Goal: Purchase product/service

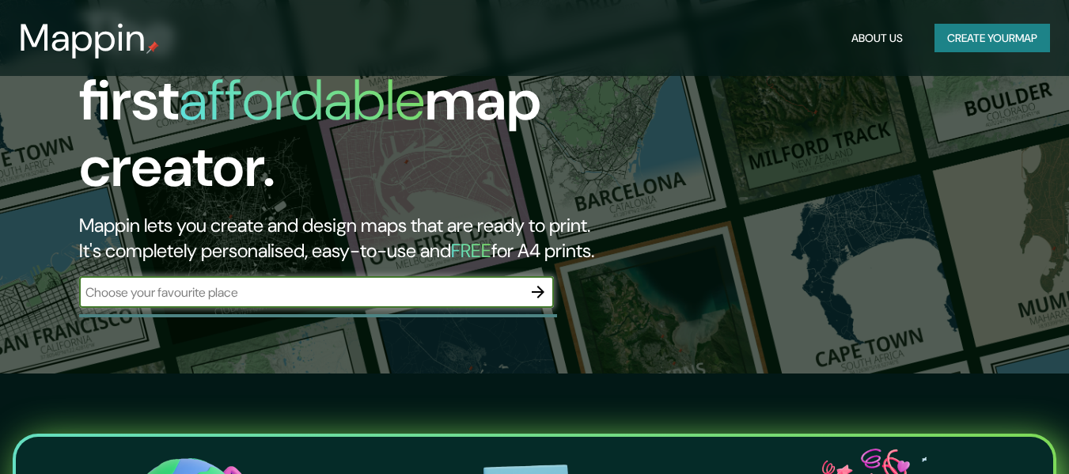
scroll to position [101, 0]
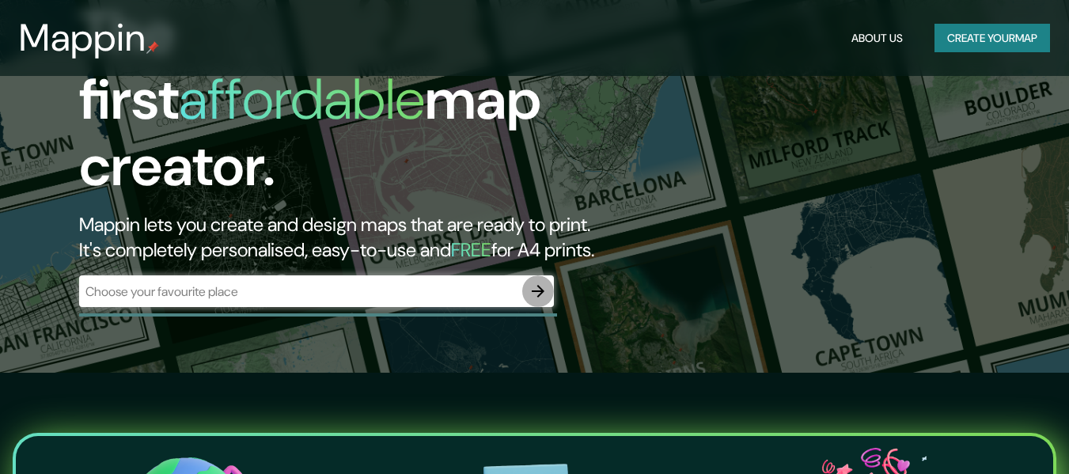
click at [532, 282] on icon "button" at bounding box center [537, 291] width 19 height 19
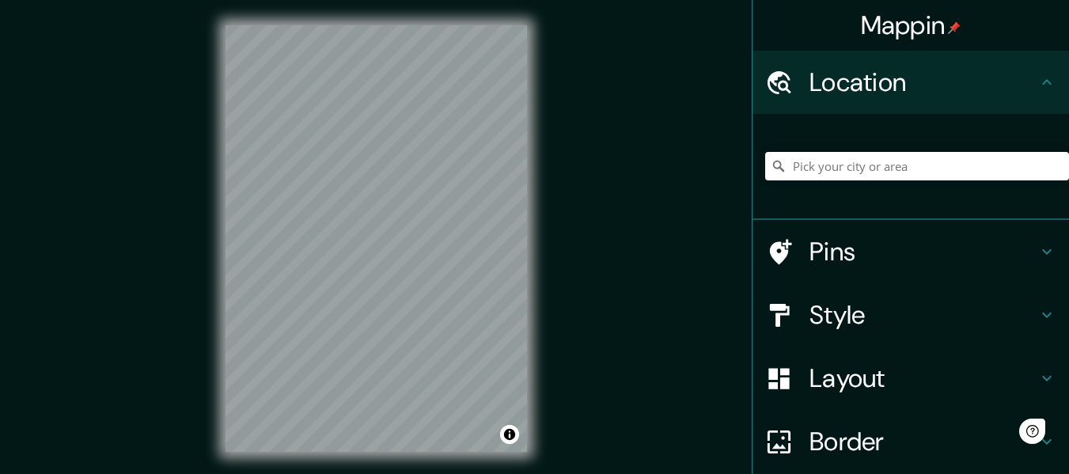
click at [687, 403] on div "Mappin Location Pins Style Layout Border Choose a border. Hint : you can make l…" at bounding box center [534, 251] width 1069 height 502
click at [547, 380] on div "© Mapbox © OpenStreetMap Improve this map" at bounding box center [376, 238] width 352 height 477
click at [458, 316] on div "© Mapbox © OpenStreetMap Improve this map" at bounding box center [376, 238] width 352 height 477
drag, startPoint x: 531, startPoint y: 301, endPoint x: 153, endPoint y: 458, distance: 408.5
click at [153, 458] on div "Mappin Location Pins Style Layout Border Choose a border. Hint : you can make l…" at bounding box center [534, 251] width 1069 height 502
